Goal: Transaction & Acquisition: Subscribe to service/newsletter

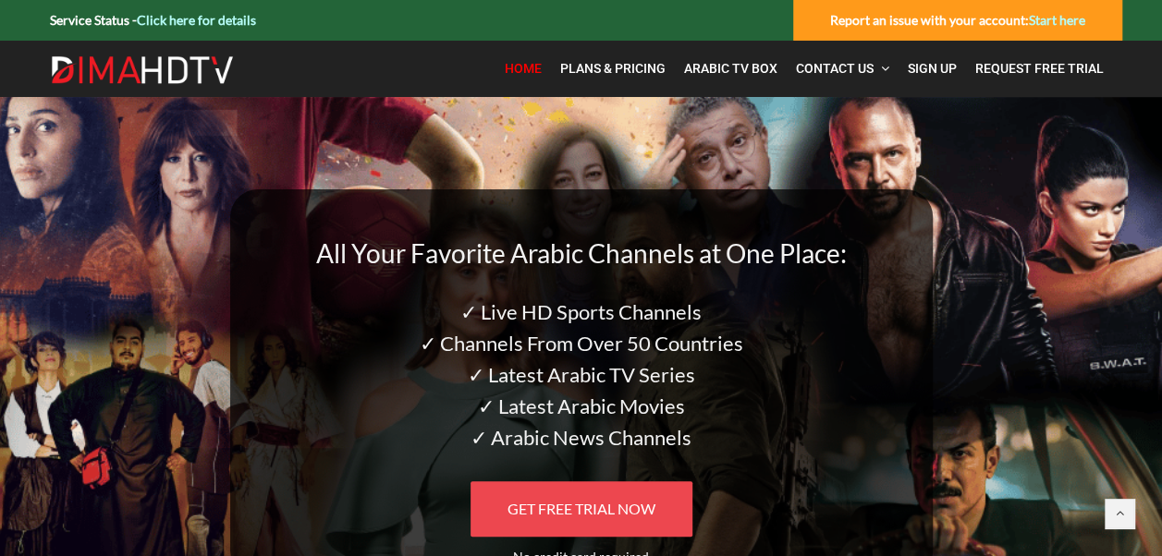
click at [604, 501] on span "GET FREE TRIAL NOW" at bounding box center [581, 509] width 148 height 18
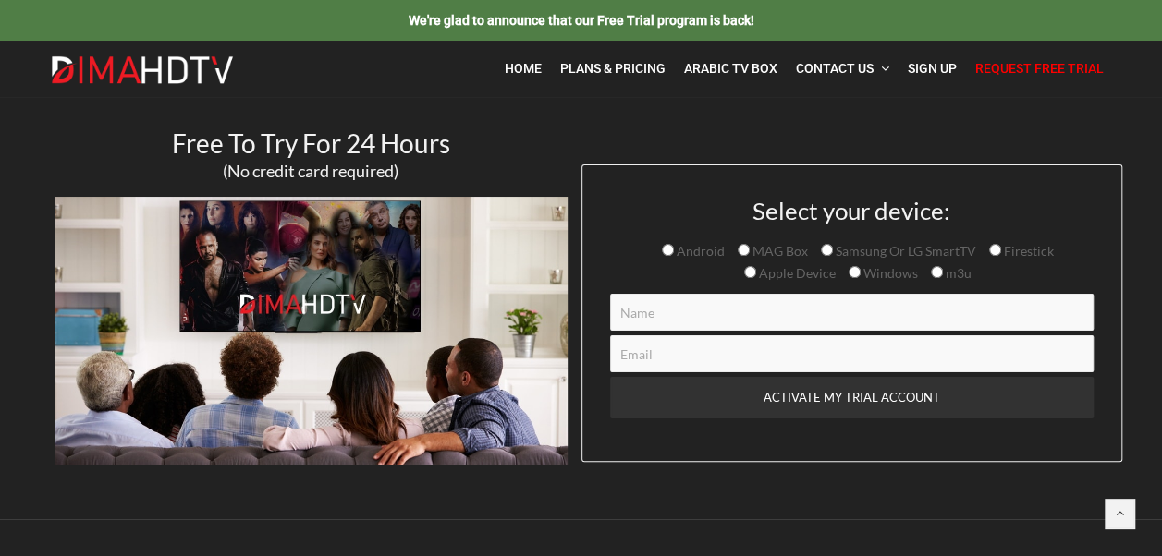
click at [852, 270] on input "Windows" at bounding box center [854, 272] width 12 height 12
radio input "true"
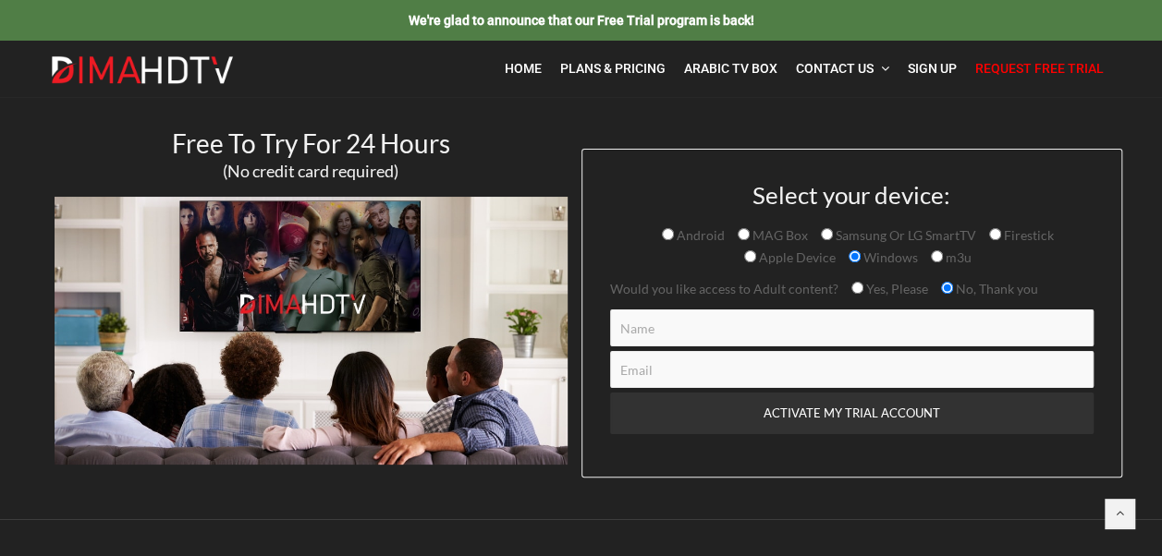
click at [852, 323] on input "Contact form" at bounding box center [851, 328] width 483 height 37
type input "ن"
type input "khaled abuwandi"
click at [839, 365] on input "Contact form" at bounding box center [851, 369] width 483 height 37
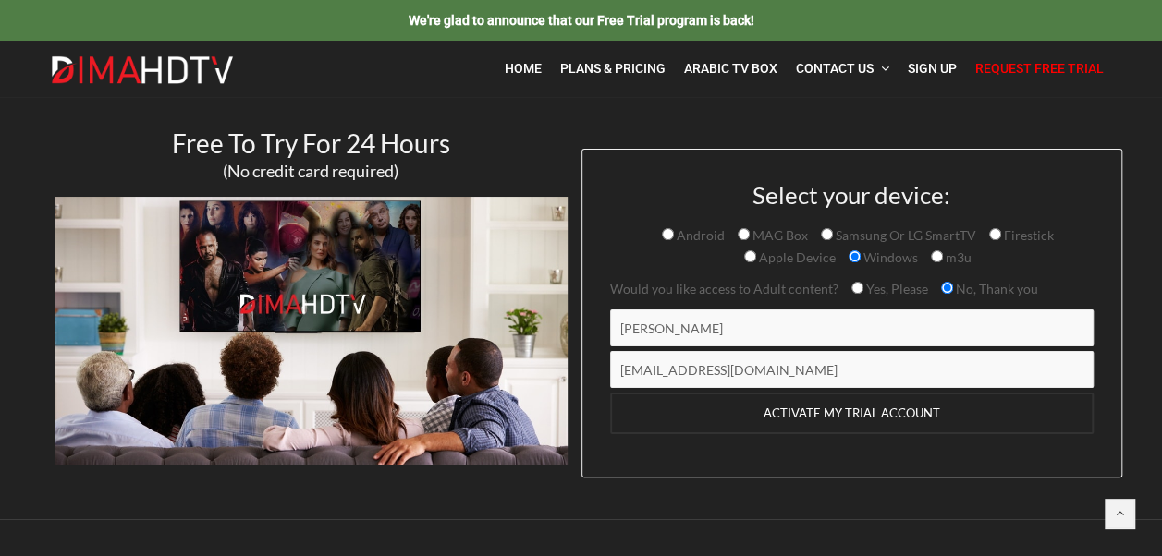
type input "abuwandikhalid@gmail.com"
click at [857, 406] on input "ACTIVATE MY TRIAL ACCOUNT" at bounding box center [851, 414] width 483 height 42
